Goal: Information Seeking & Learning: Learn about a topic

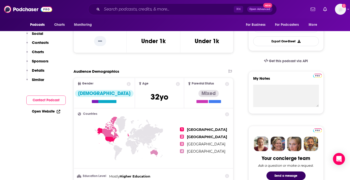
scroll to position [18, 0]
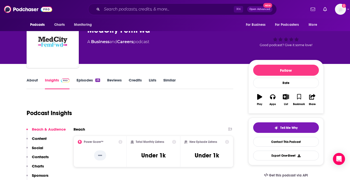
click at [33, 83] on link "About" at bounding box center [32, 84] width 11 height 12
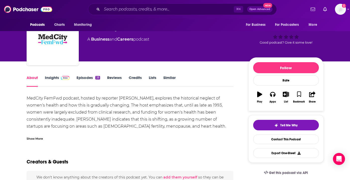
scroll to position [22, 0]
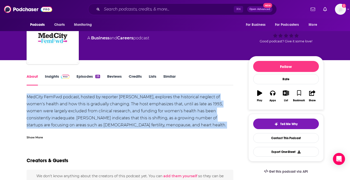
drag, startPoint x: 27, startPoint y: 96, endPoint x: 229, endPoint y: 125, distance: 204.1
click at [229, 125] on div "MedCity FemFwd podcast, hosted by reporter [PERSON_NAME], explores the historic…" at bounding box center [130, 129] width 207 height 70
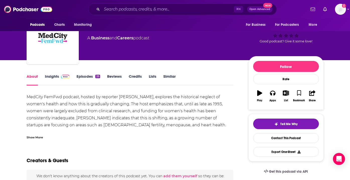
click at [40, 135] on div "Show More" at bounding box center [35, 137] width 16 height 5
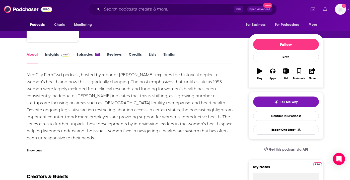
scroll to position [52, 0]
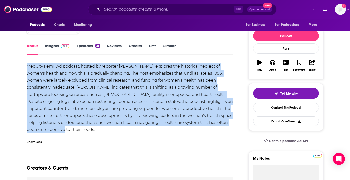
drag, startPoint x: 26, startPoint y: 65, endPoint x: 57, endPoint y: 129, distance: 70.5
click at [57, 129] on div "MedCity FemFwd podcast, hosted by reporter [PERSON_NAME], explores the historic…" at bounding box center [130, 98] width 207 height 70
copy div "MedCity FemFwd podcast, hosted by reporter [PERSON_NAME], explores the historic…"
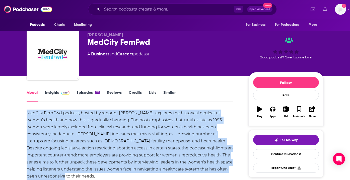
scroll to position [2, 0]
